Goal: Transaction & Acquisition: Purchase product/service

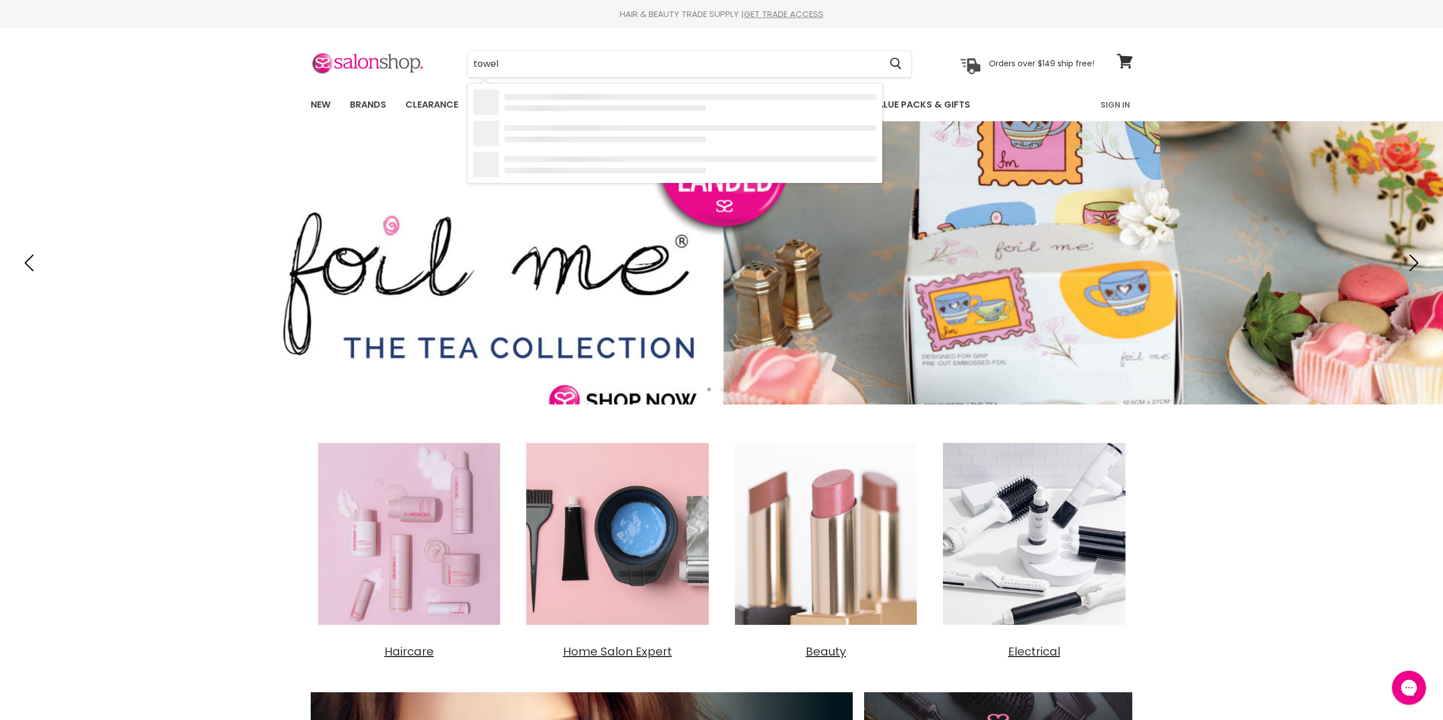
type input "towel"
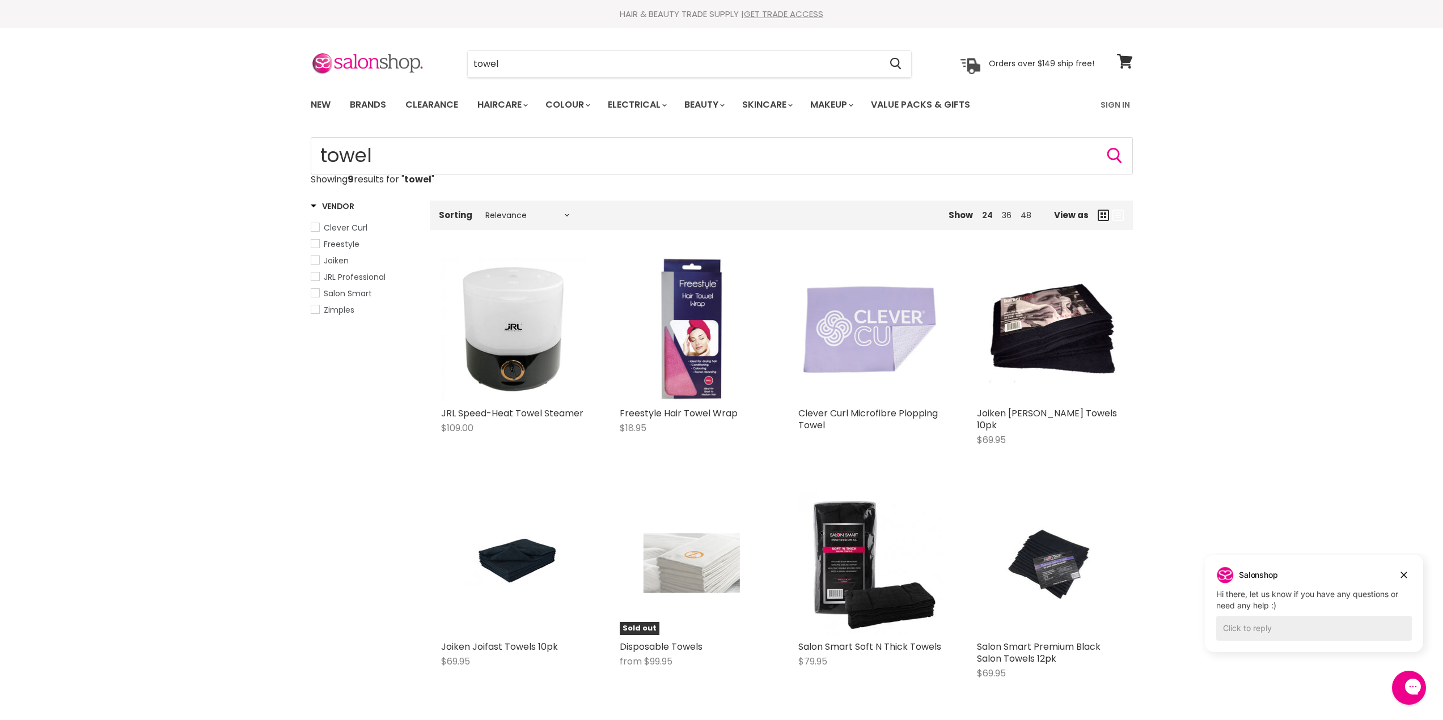
click at [1196, 448] on div "Home Search results for “towel” (9) towel Showing 9 results for " towel " Vendo…" at bounding box center [721, 536] width 1443 height 799
